Goal: Go to known website: Go to known website

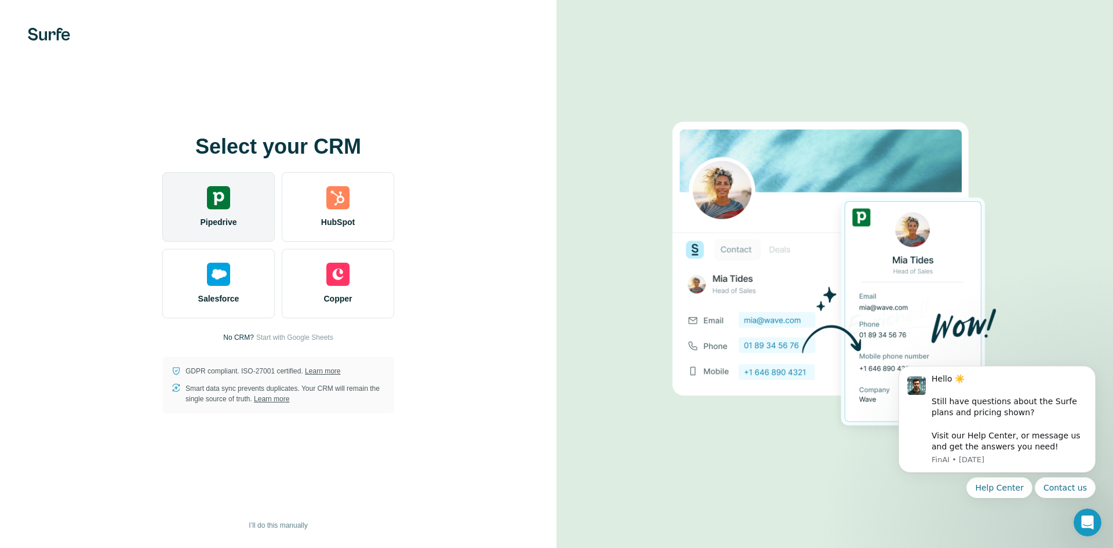
click at [195, 206] on div "Pipedrive" at bounding box center [218, 207] width 112 height 70
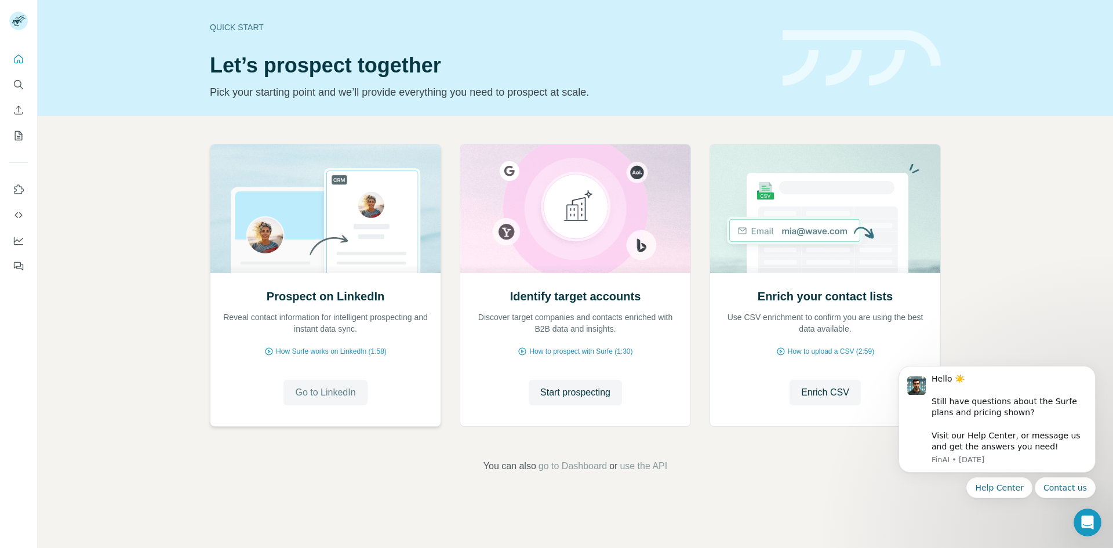
click at [334, 396] on span "Go to LinkedIn" at bounding box center [325, 393] width 60 height 14
